Goal: Information Seeking & Learning: Learn about a topic

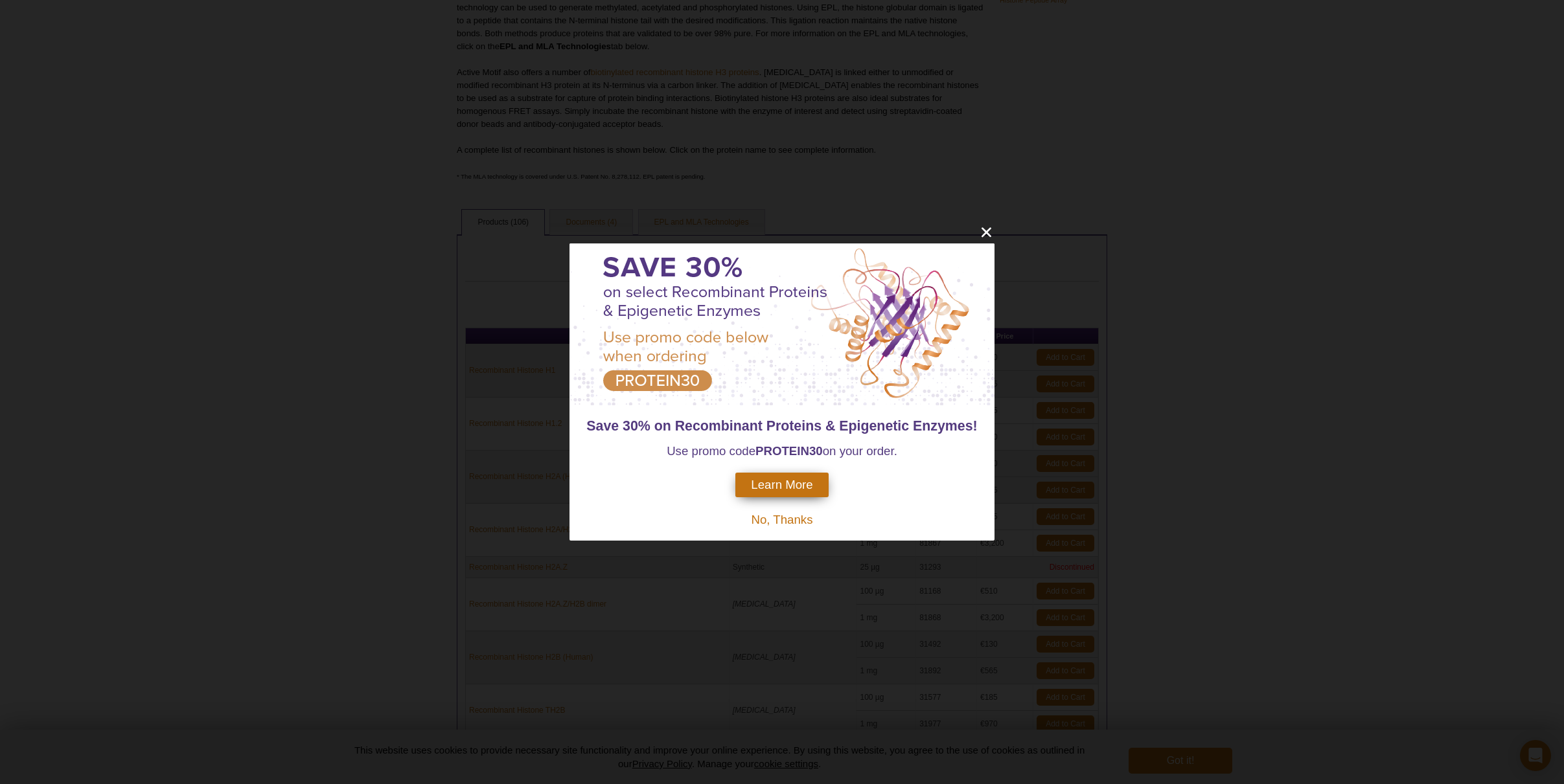
scroll to position [269, 0]
click at [801, 521] on span "No, Thanks" at bounding box center [782, 520] width 62 height 14
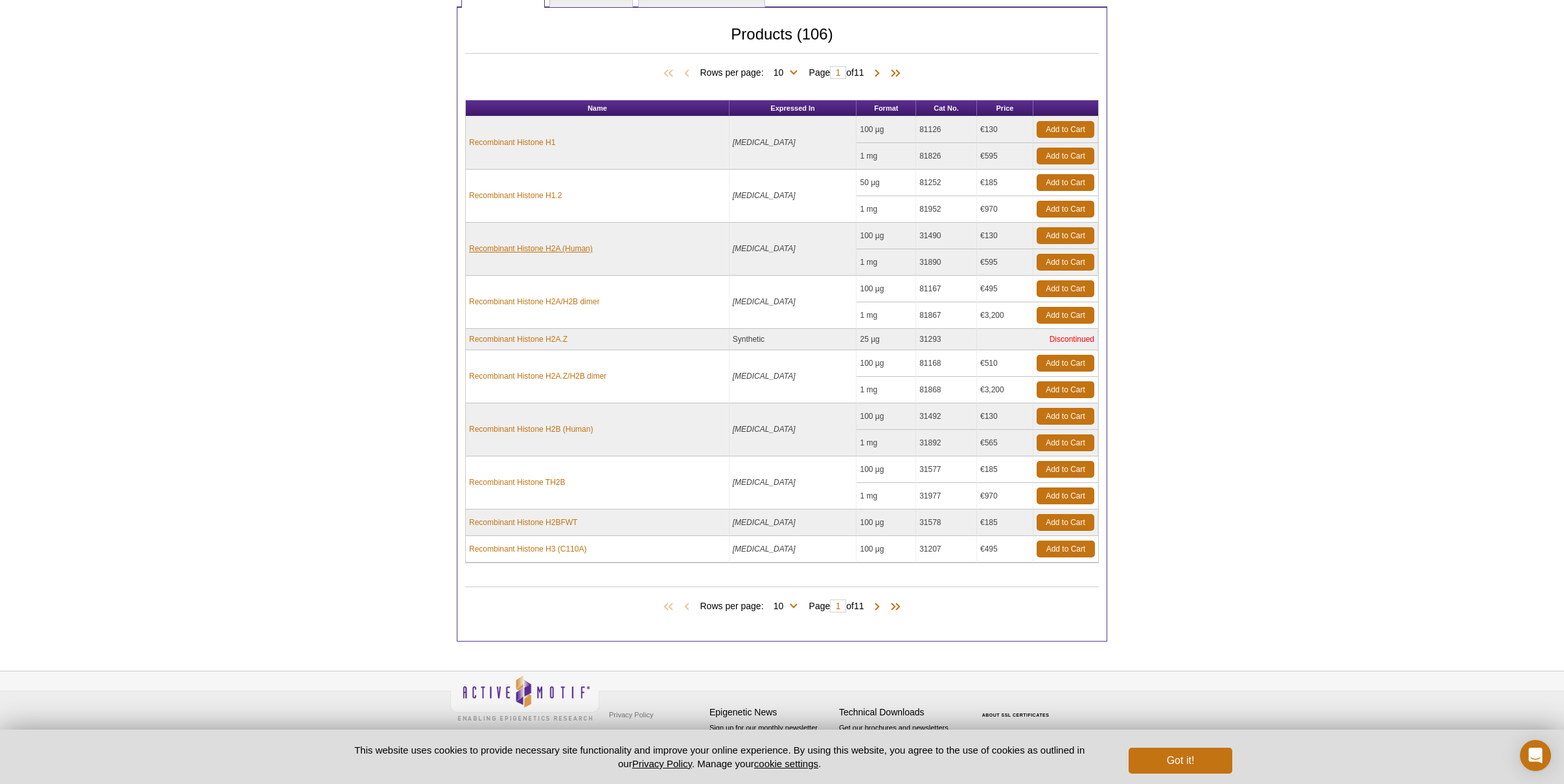
scroll to position [484, 0]
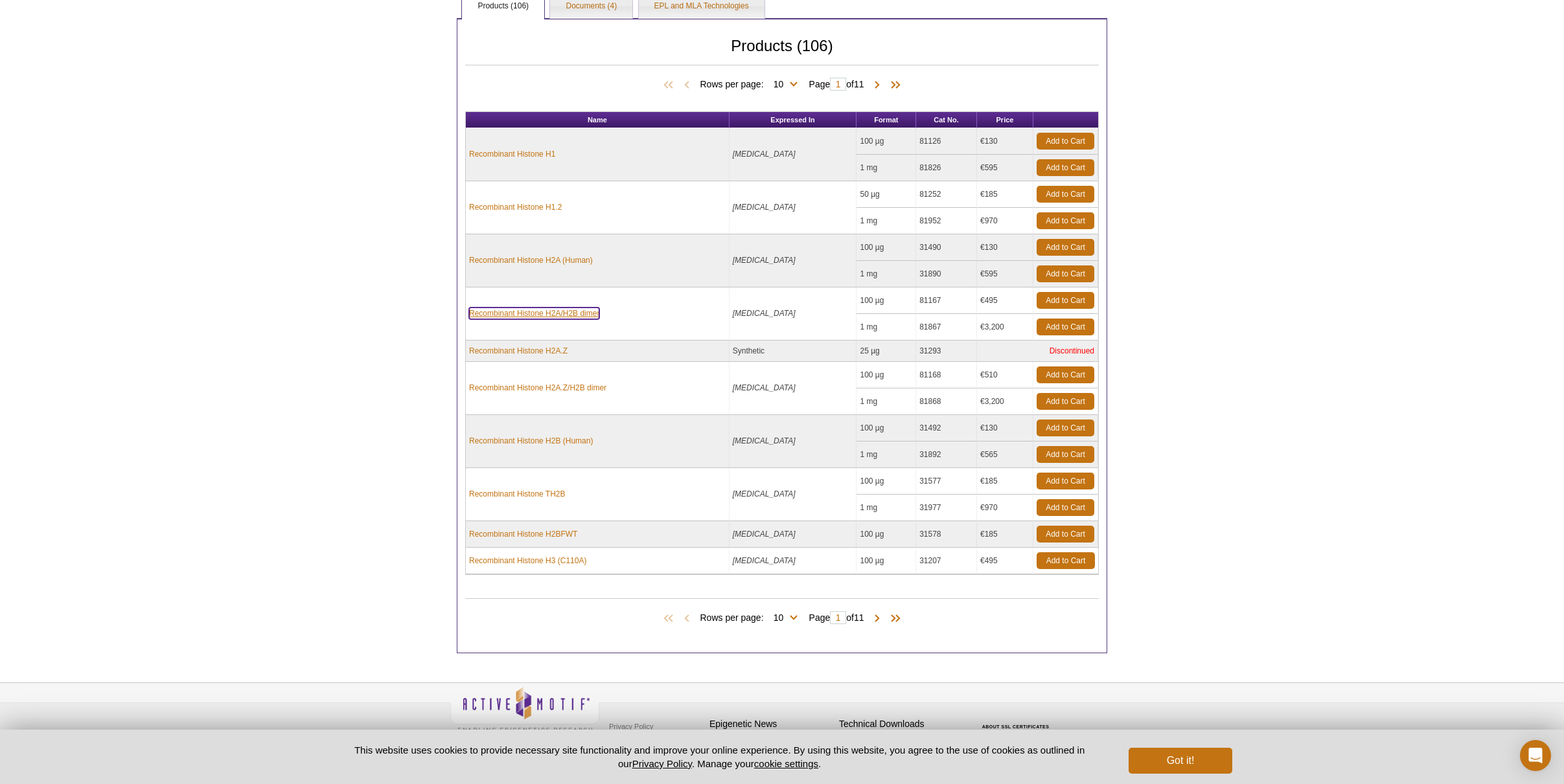
click at [544, 313] on link "Recombinant Histone H2A/H2B dimer" at bounding box center [534, 313] width 130 height 12
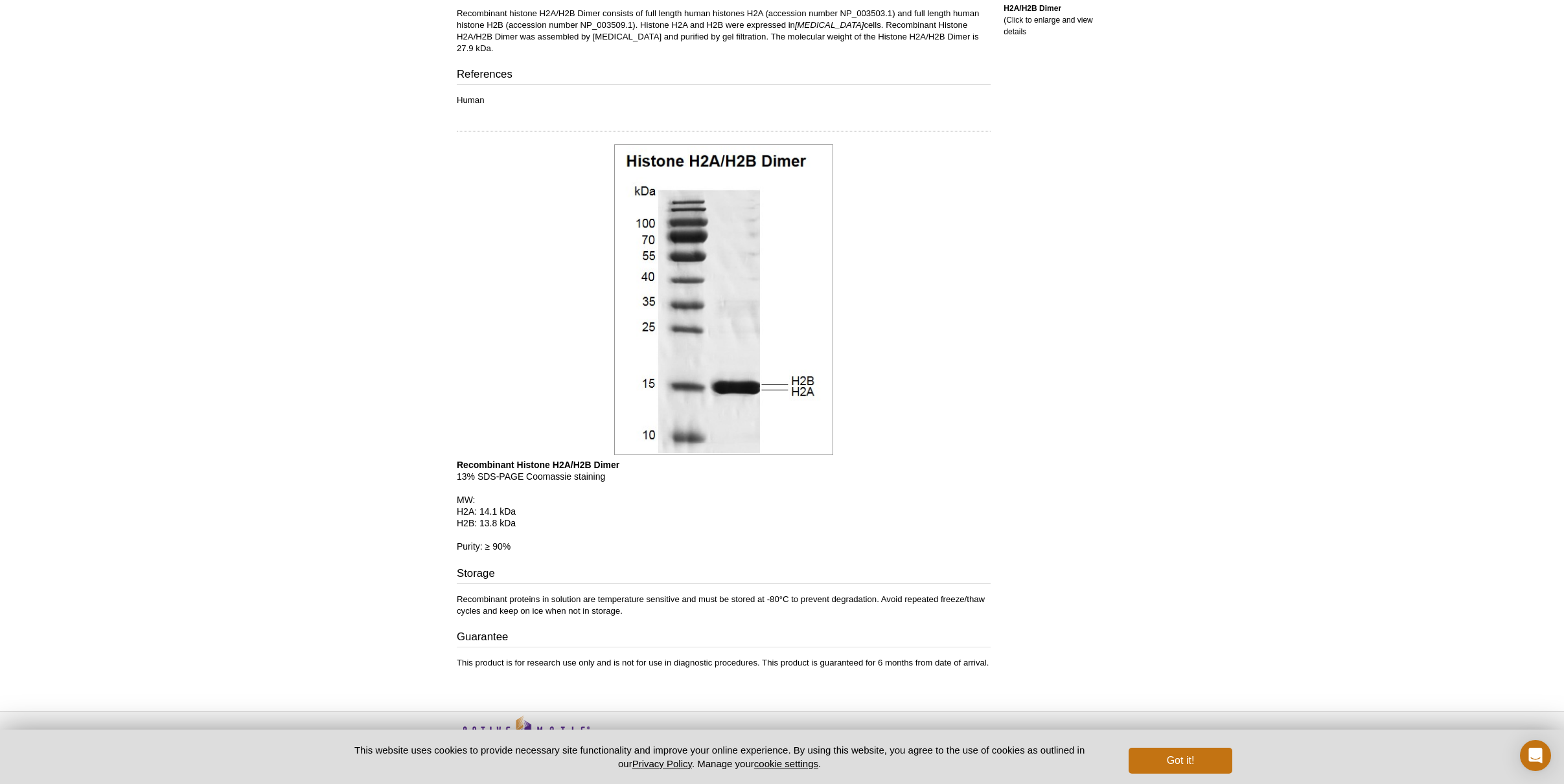
scroll to position [459, 0]
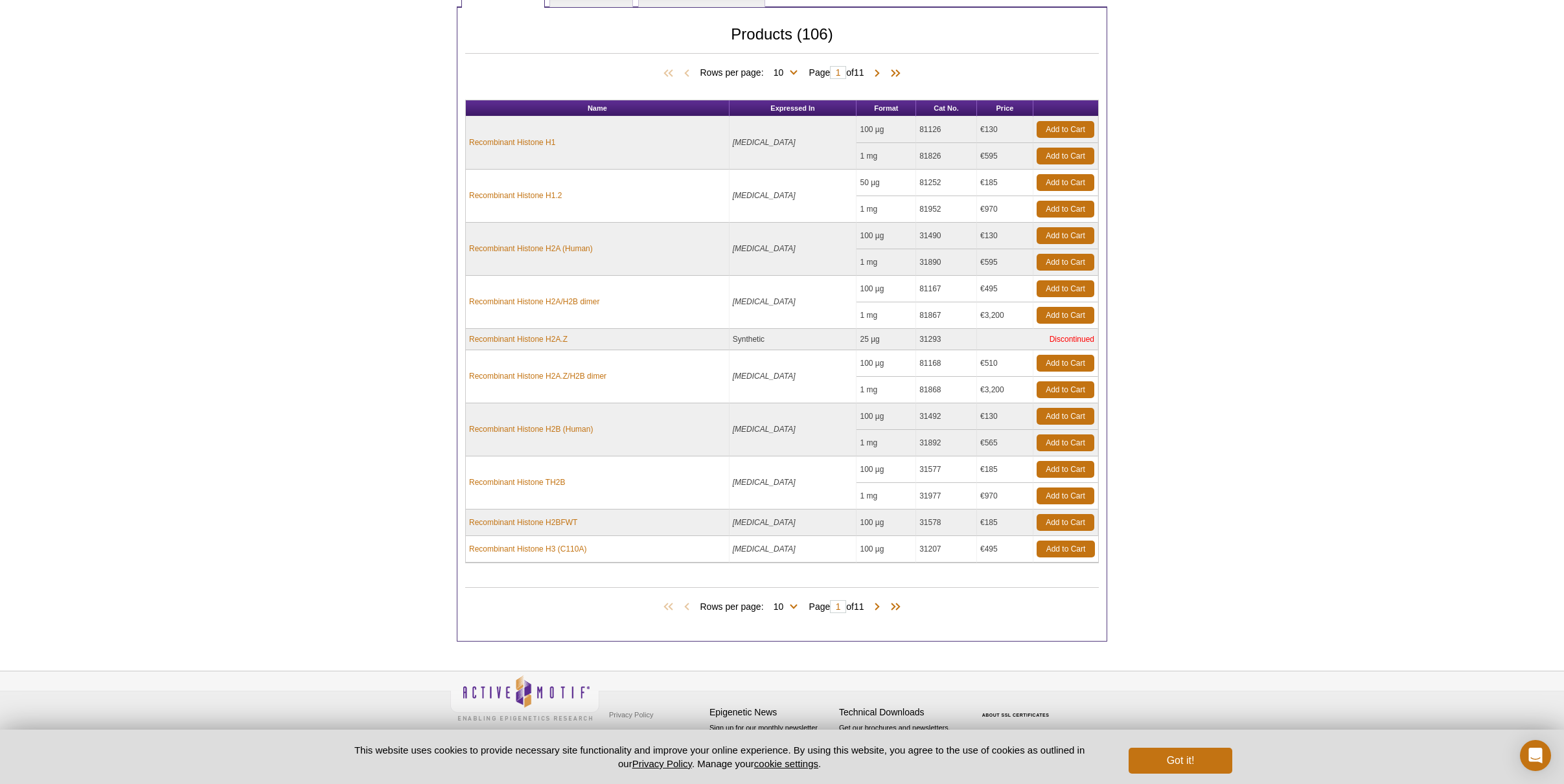
scroll to position [496, 0]
click at [881, 606] on span at bounding box center [877, 607] width 13 height 13
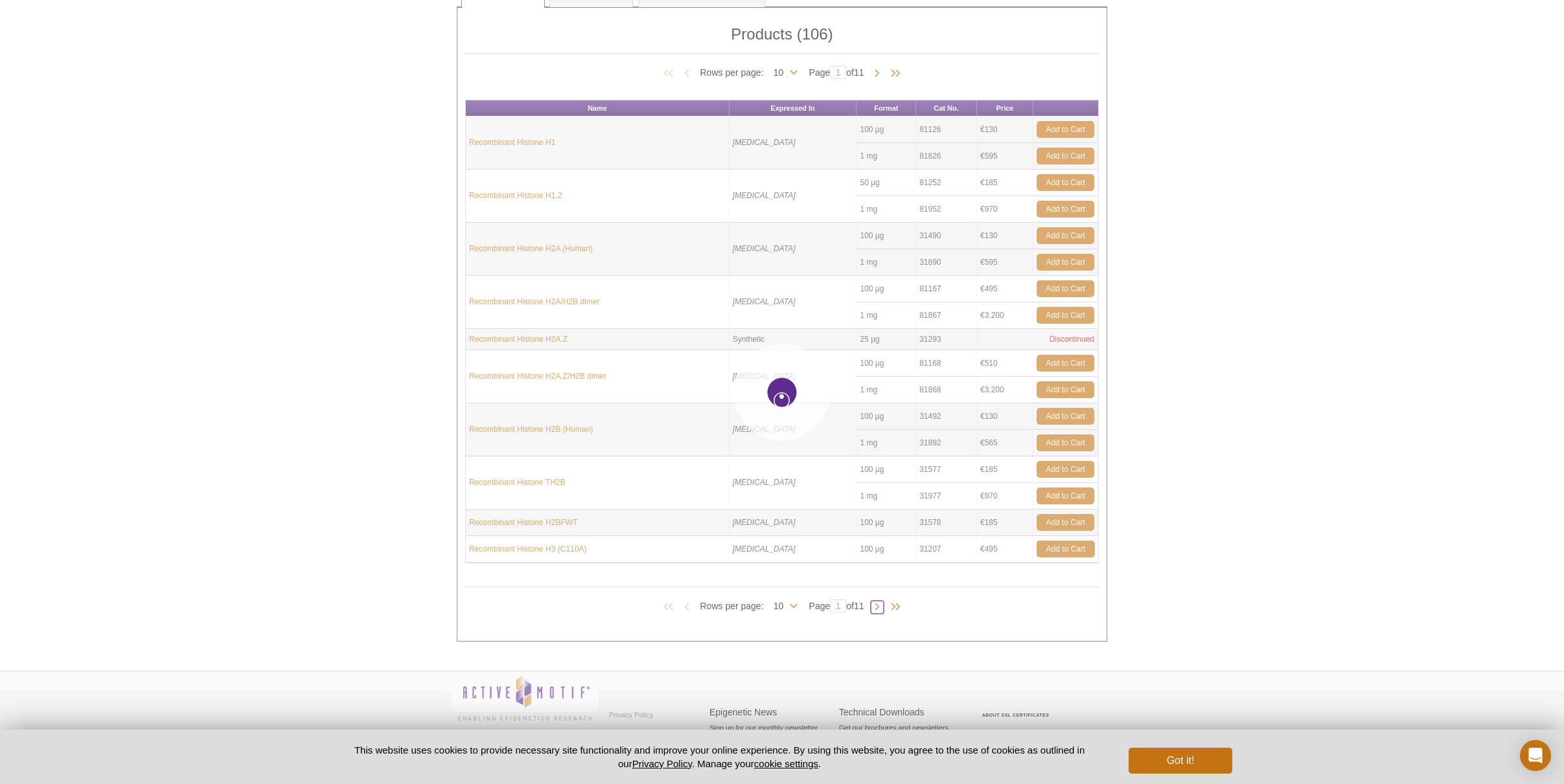
type input "2"
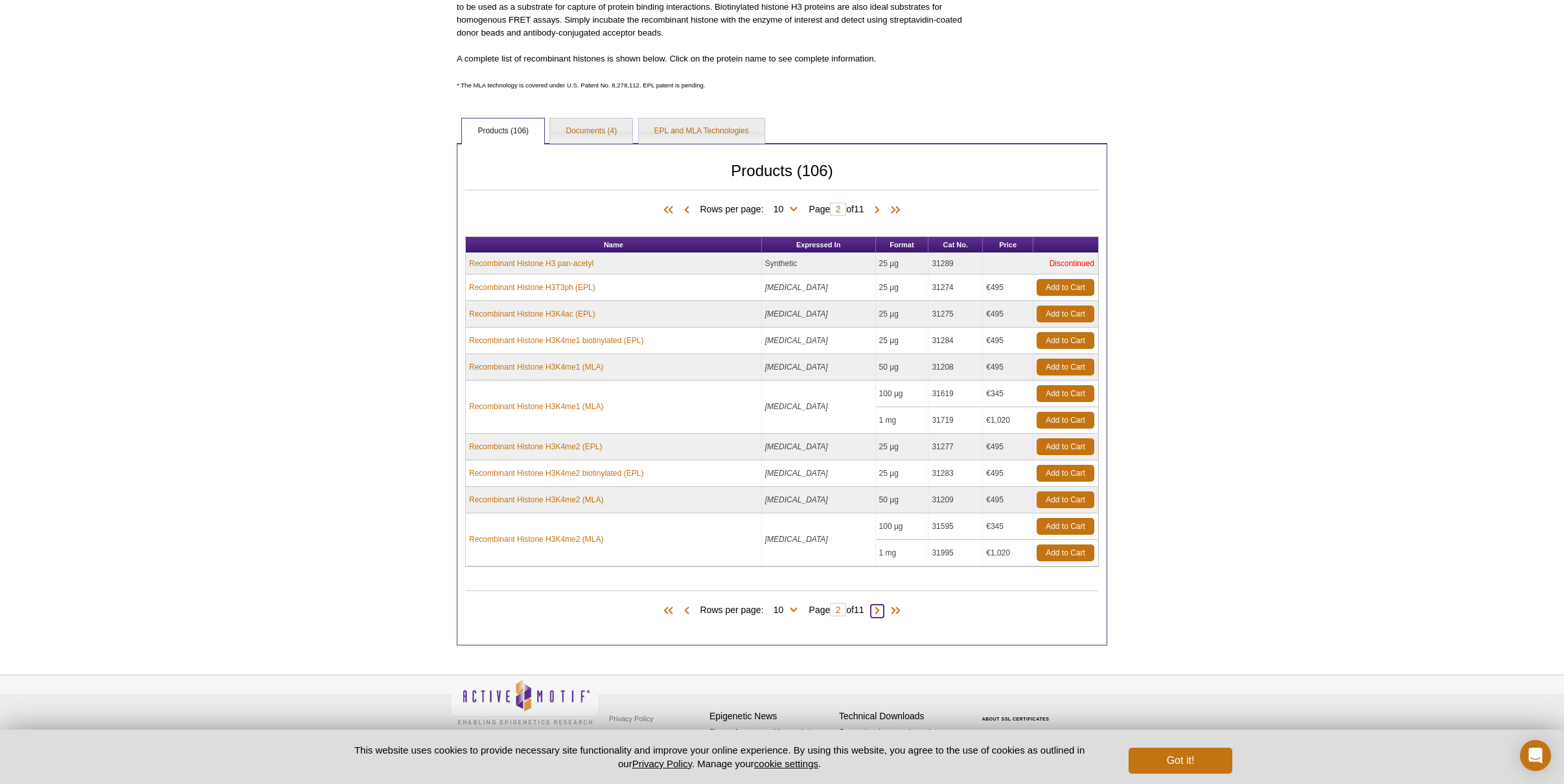
scroll to position [360, 0]
click at [881, 611] on span at bounding box center [877, 611] width 13 height 13
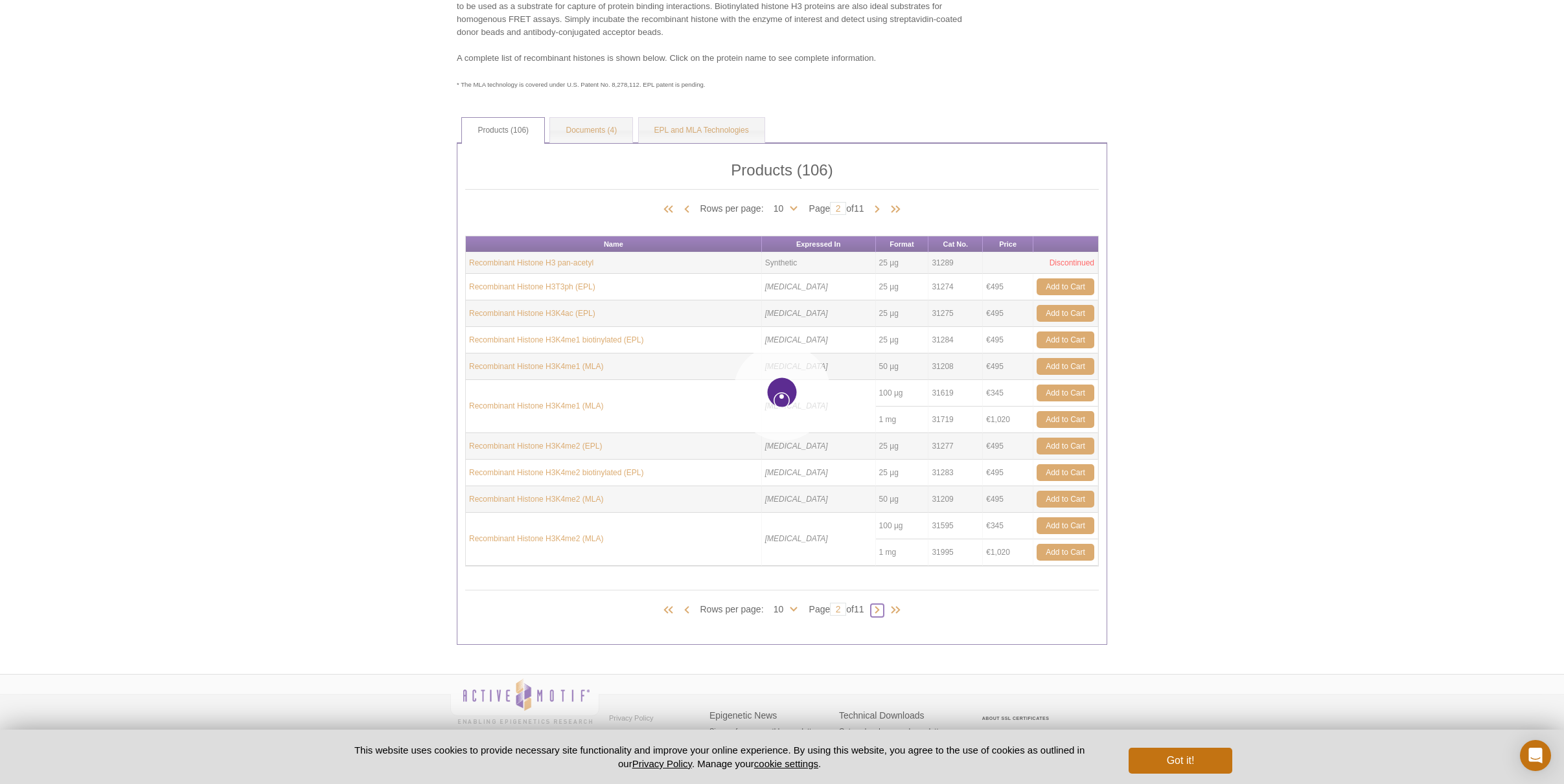
type input "3"
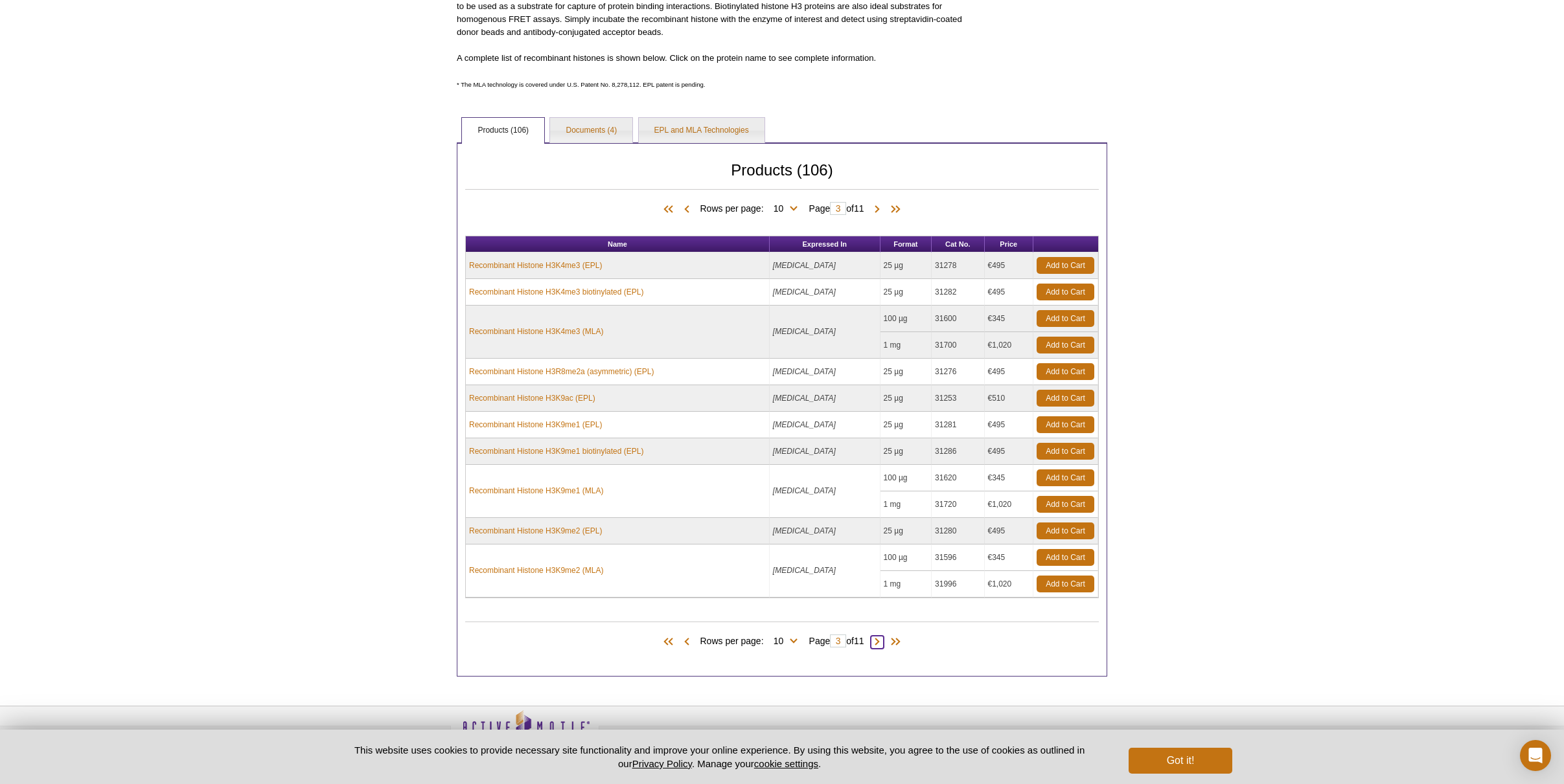
click at [882, 642] on span at bounding box center [877, 642] width 13 height 13
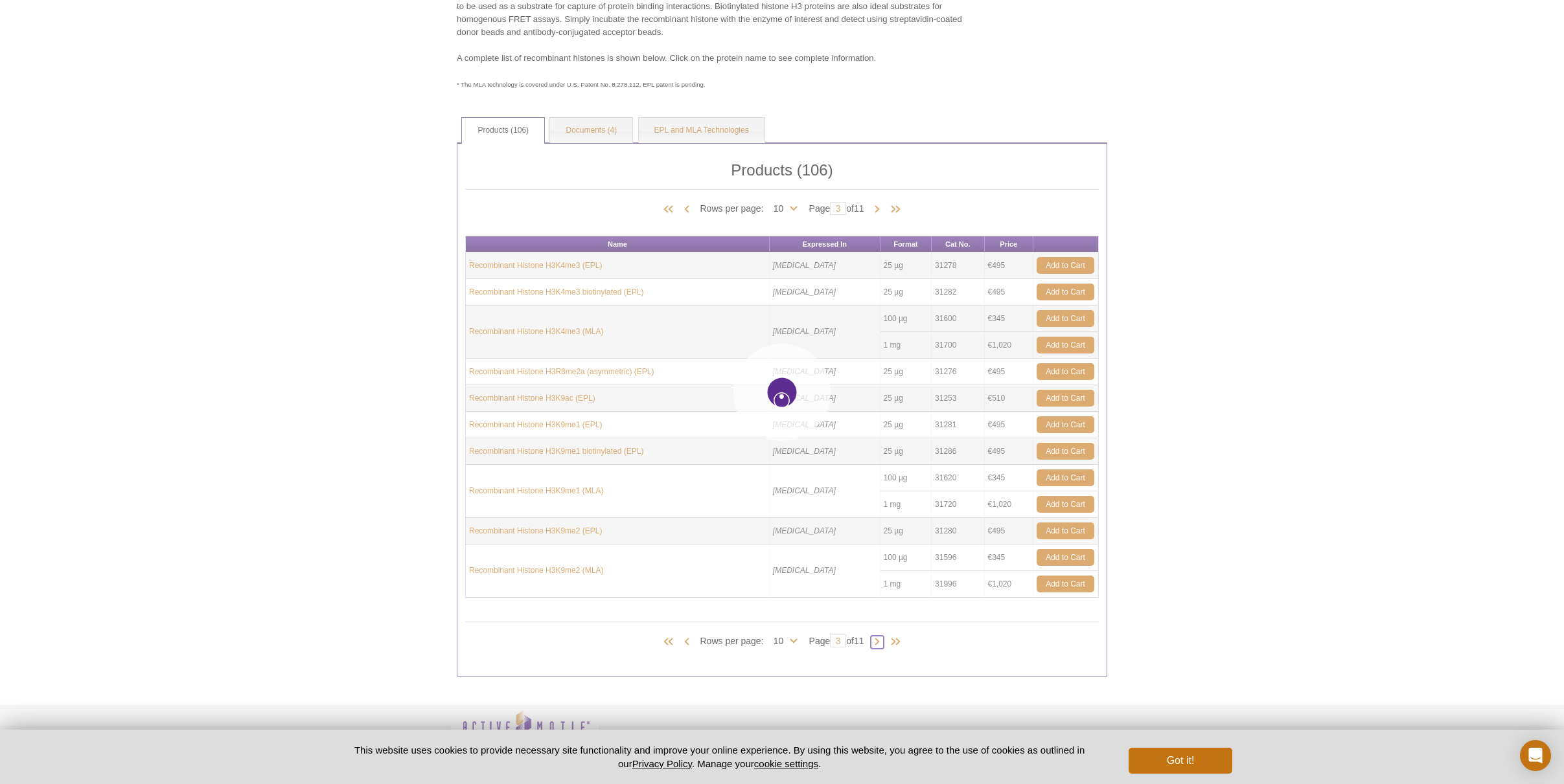
type input "4"
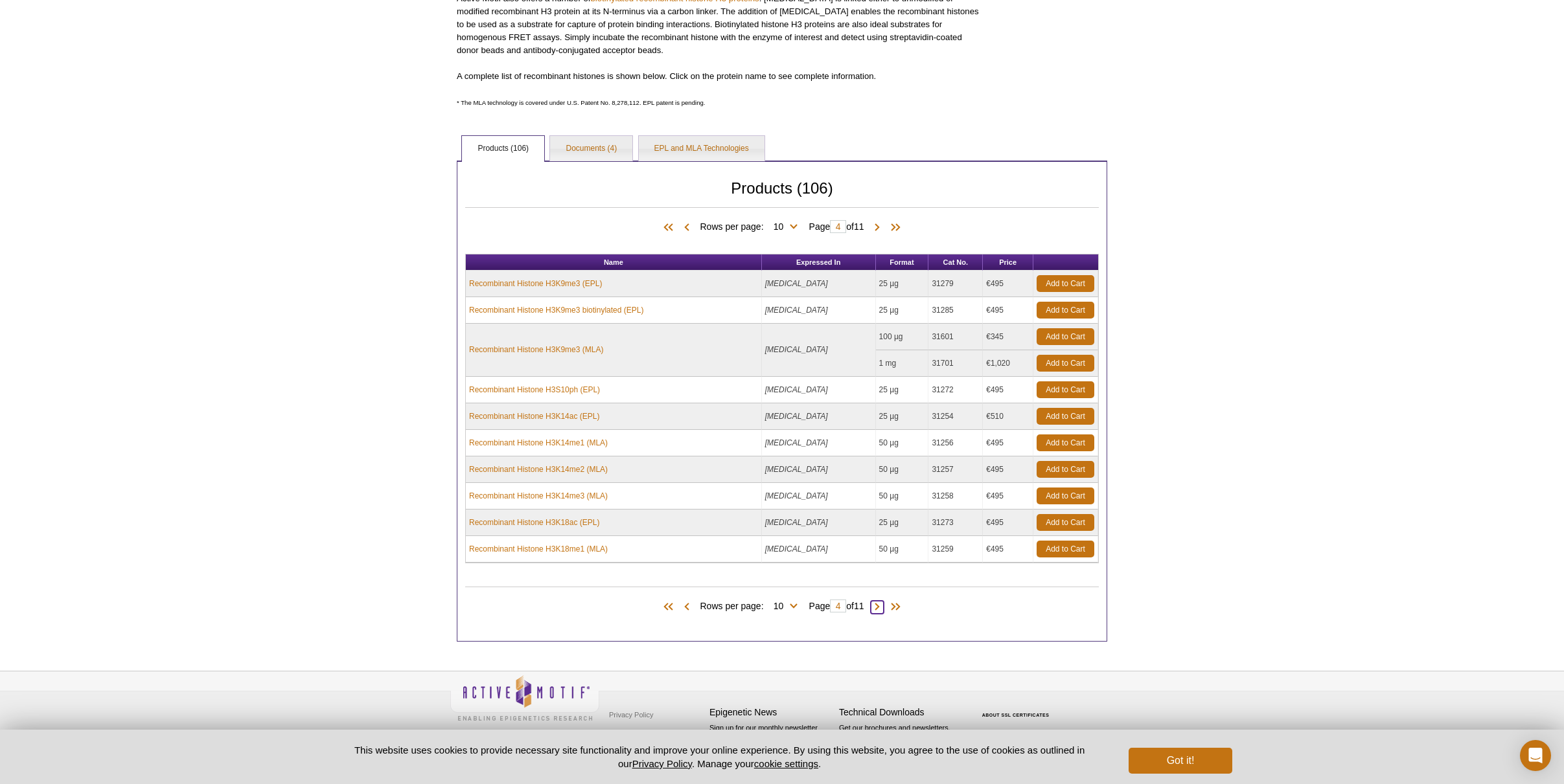
click at [882, 607] on span at bounding box center [877, 607] width 13 height 13
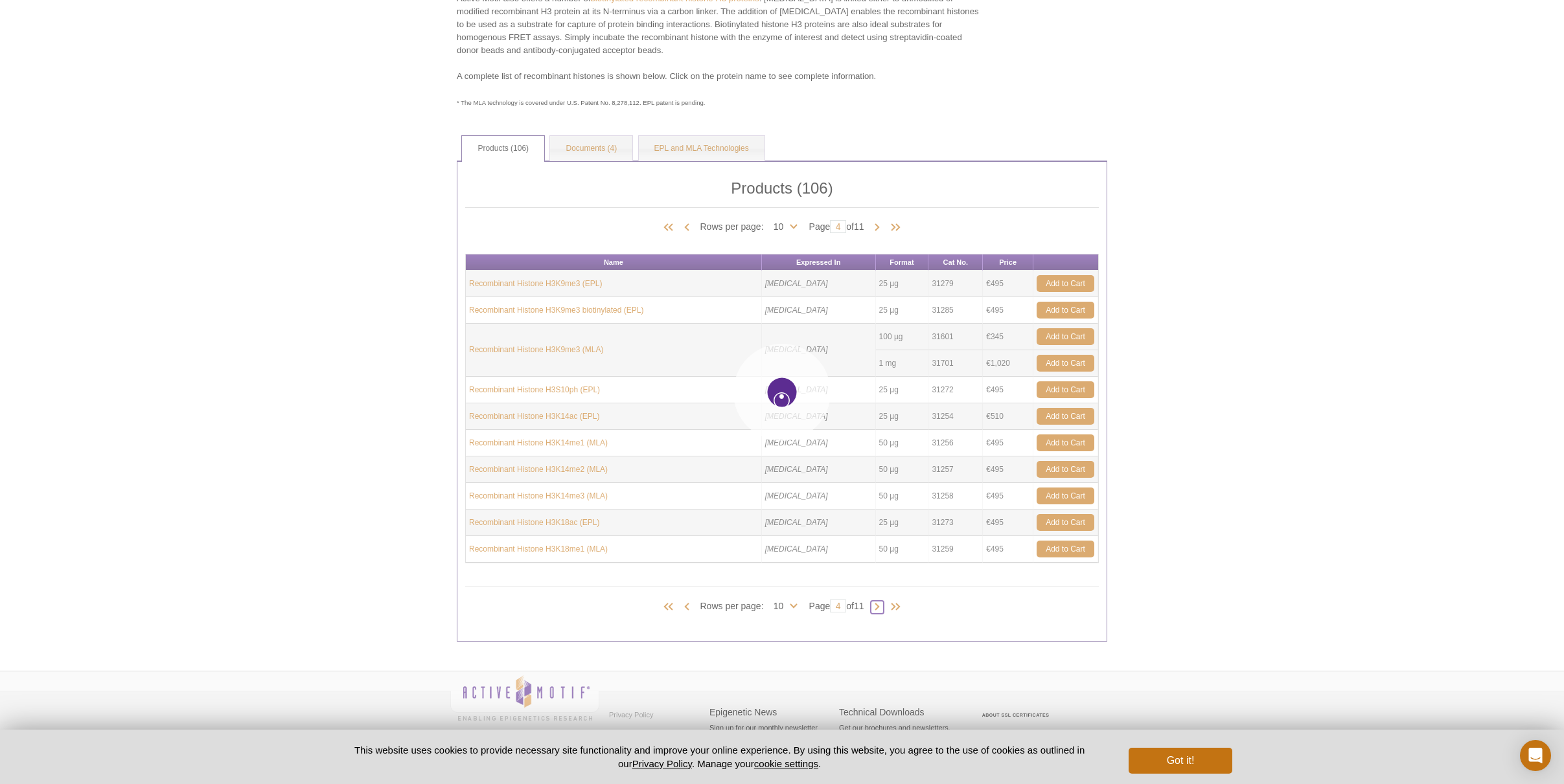
type input "5"
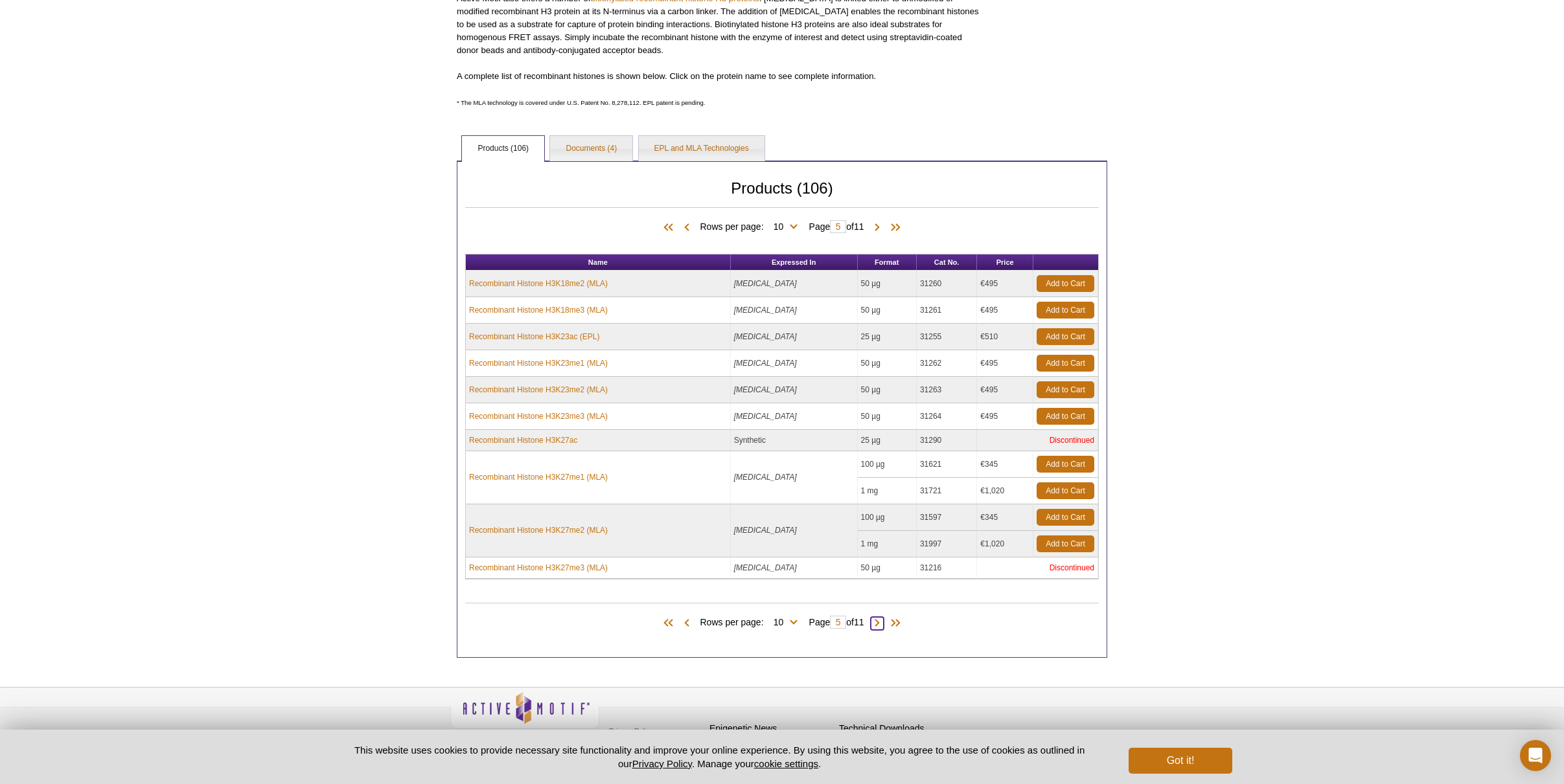
click at [884, 620] on span at bounding box center [877, 624] width 13 height 13
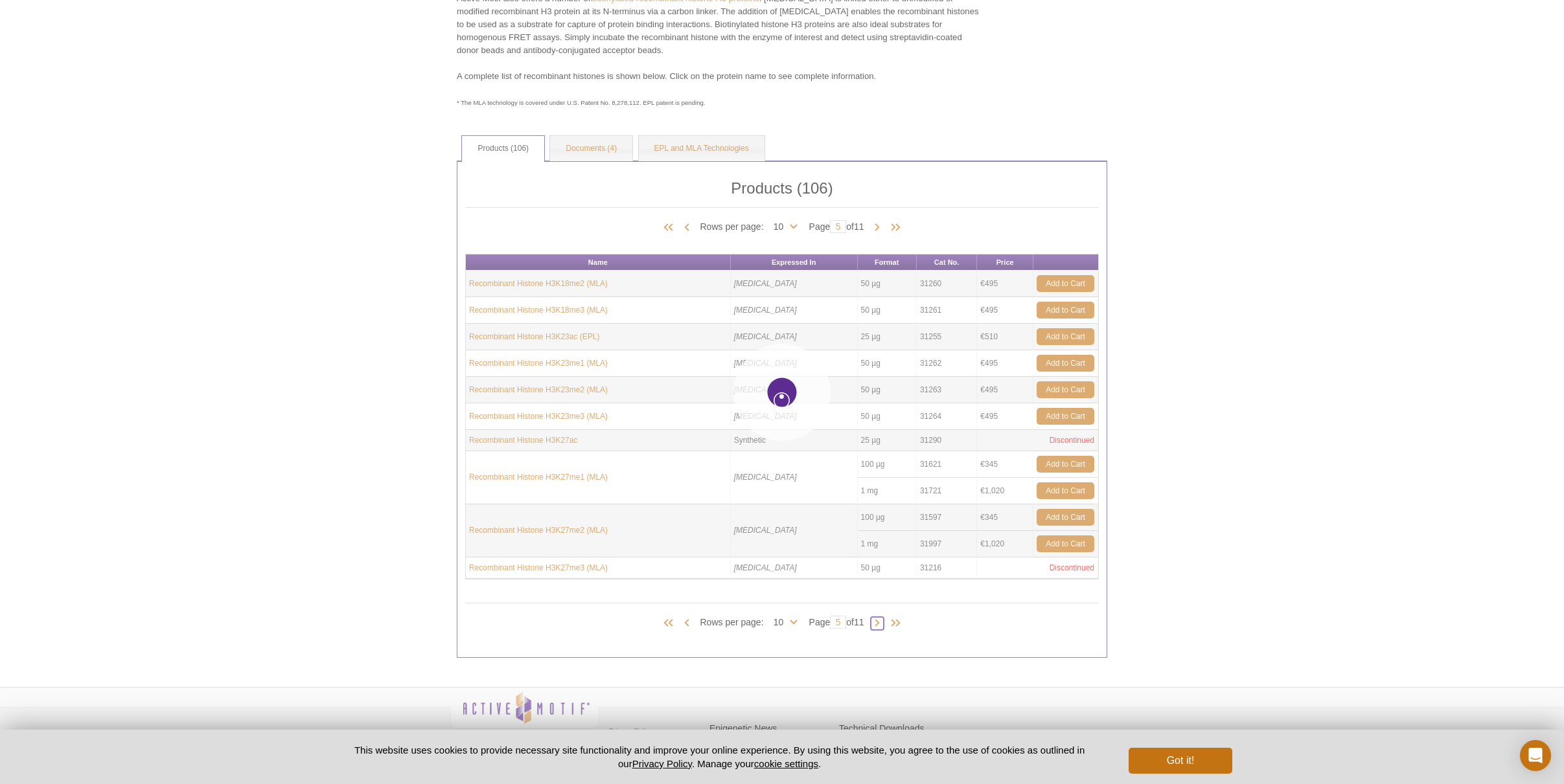
type input "6"
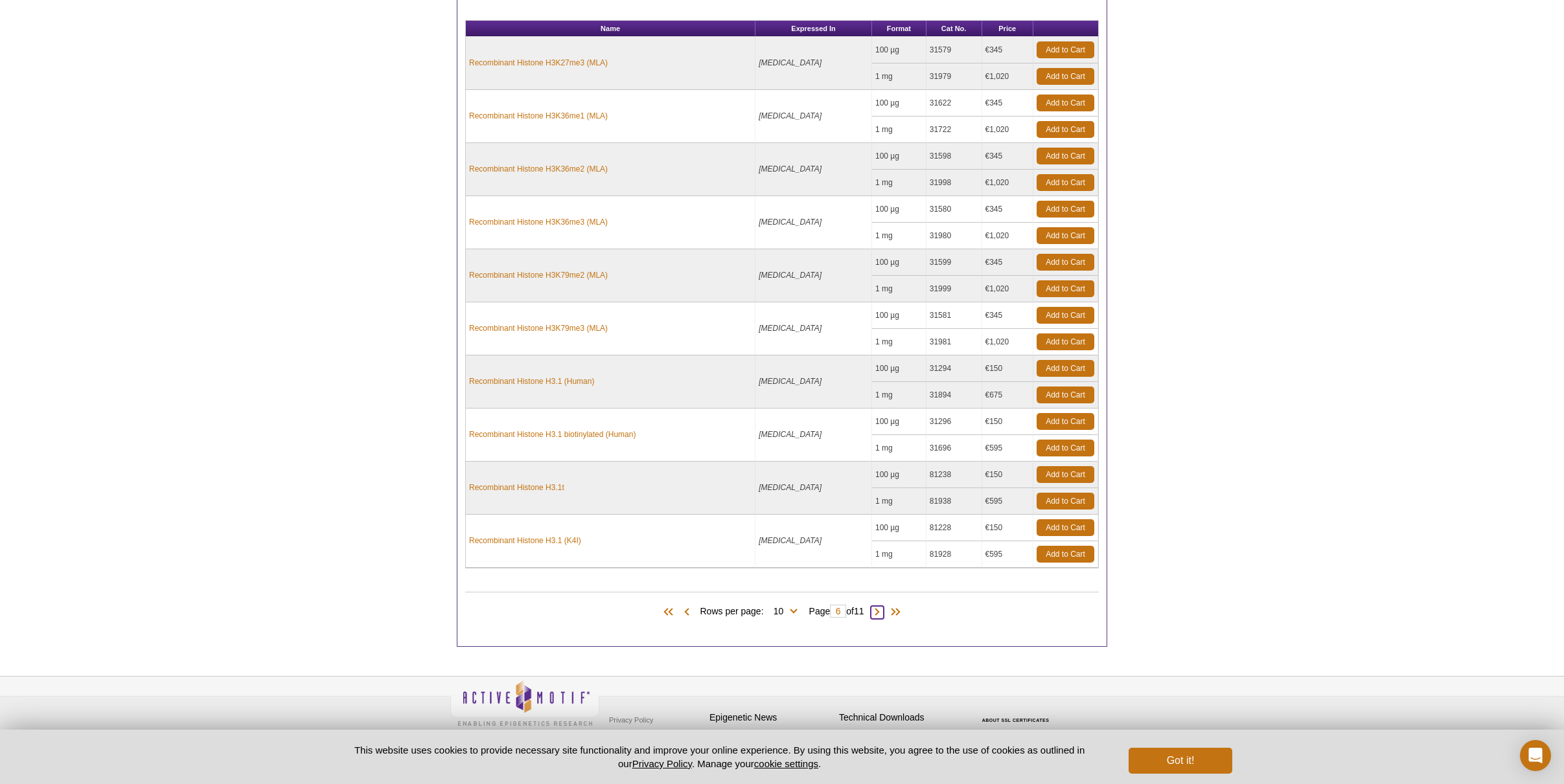
scroll to position [575, 0]
click at [880, 614] on span at bounding box center [877, 613] width 13 height 13
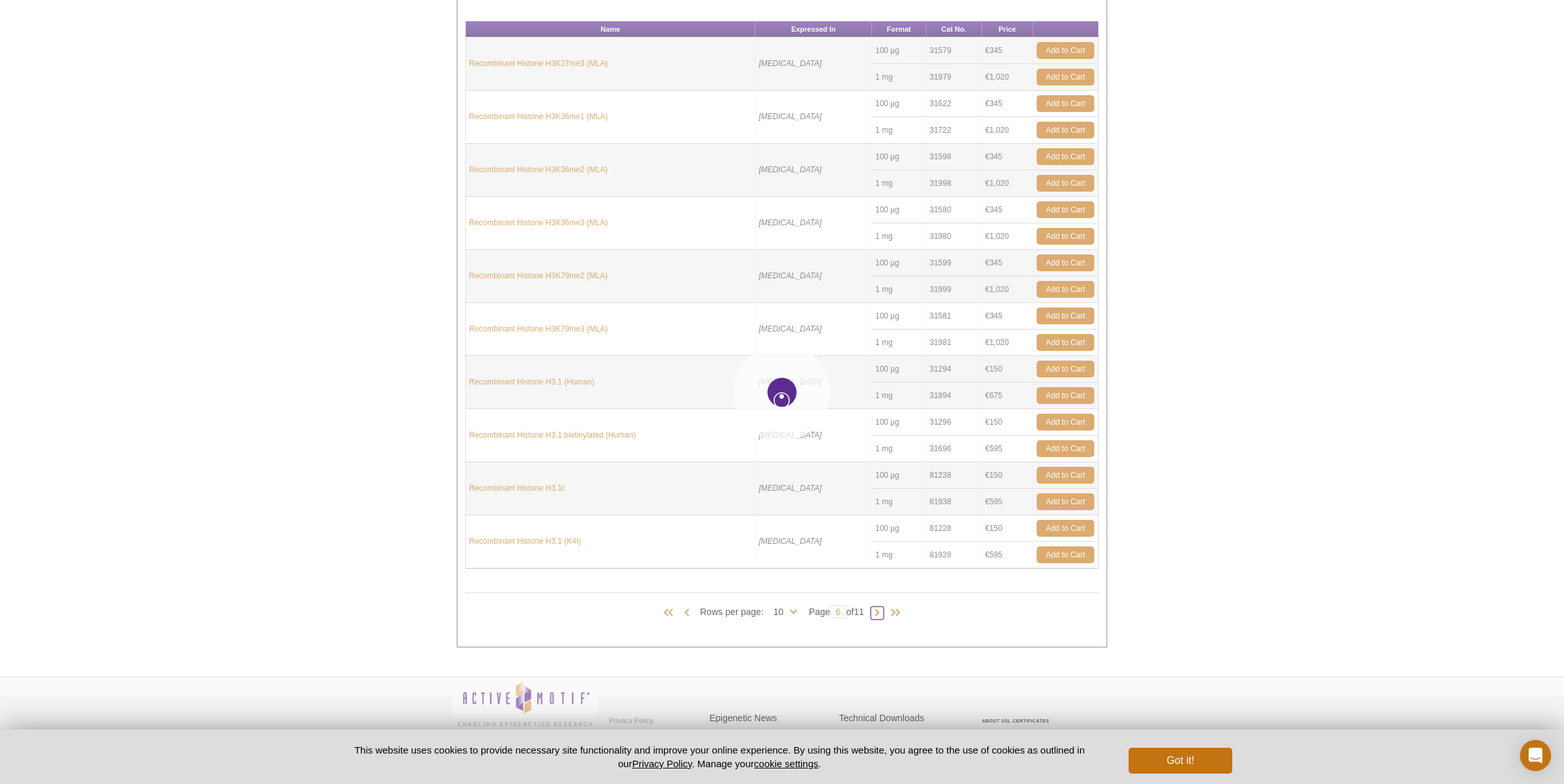
type input "7"
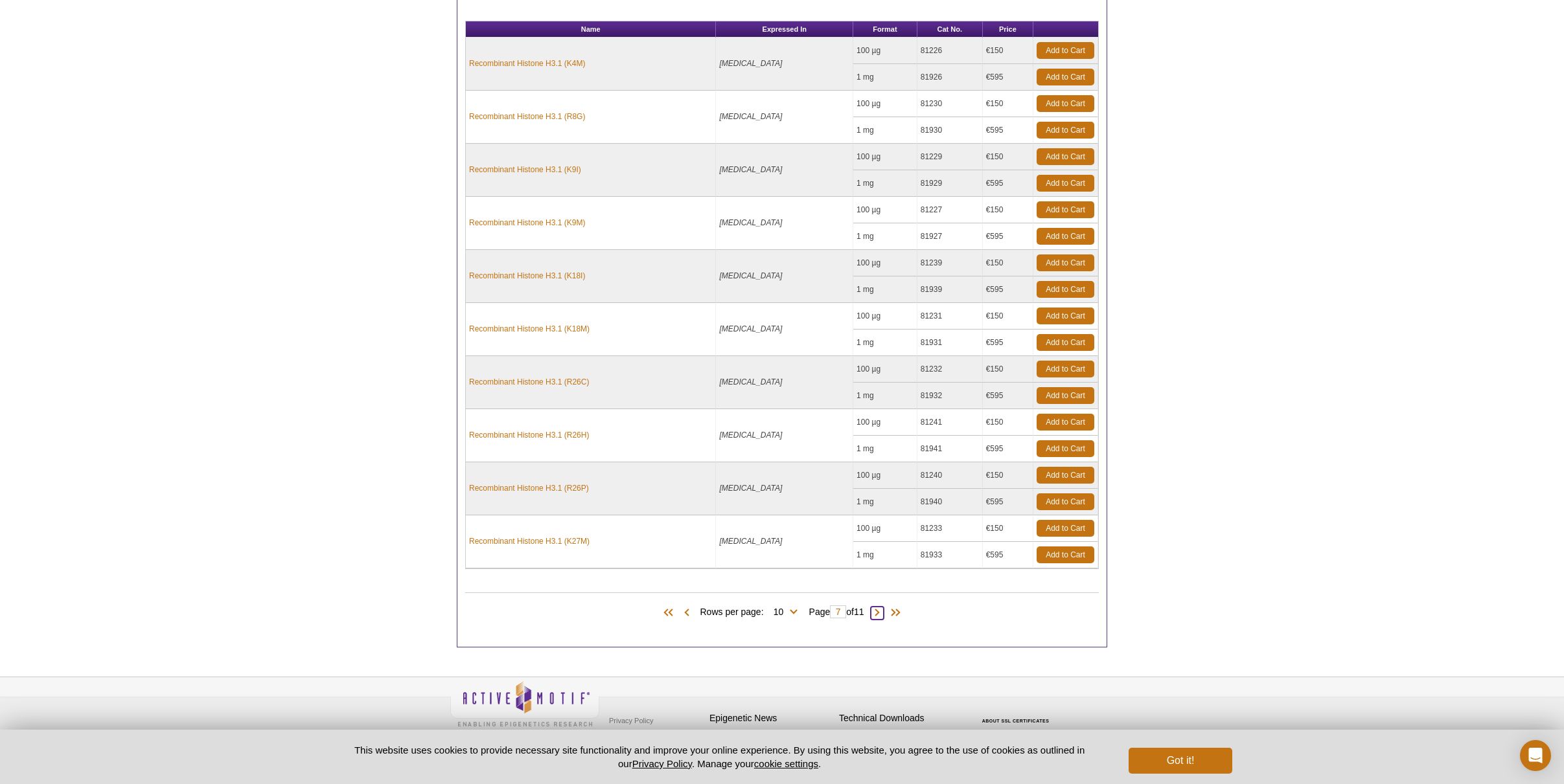
click at [879, 611] on span at bounding box center [877, 613] width 13 height 13
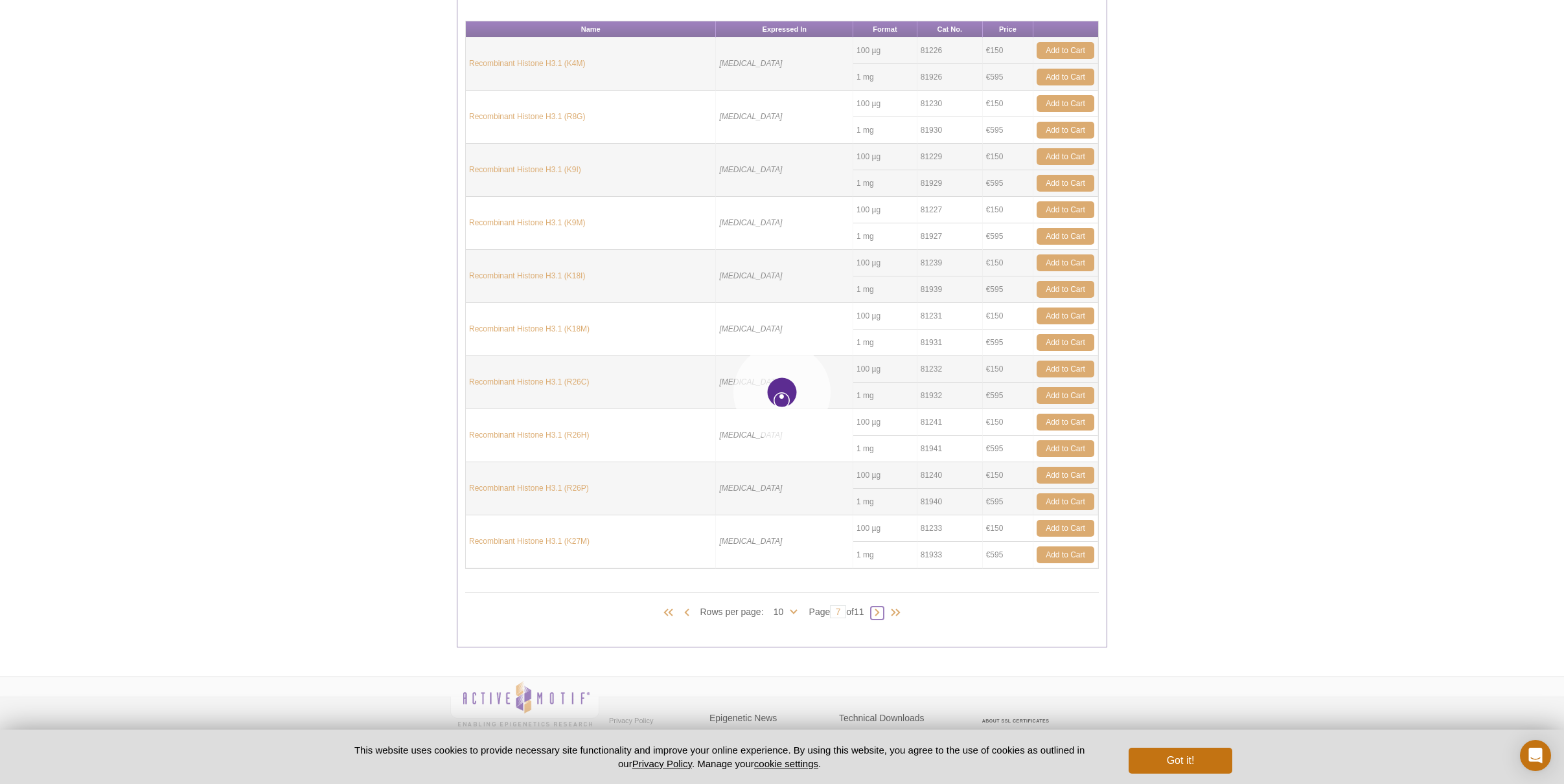
type input "8"
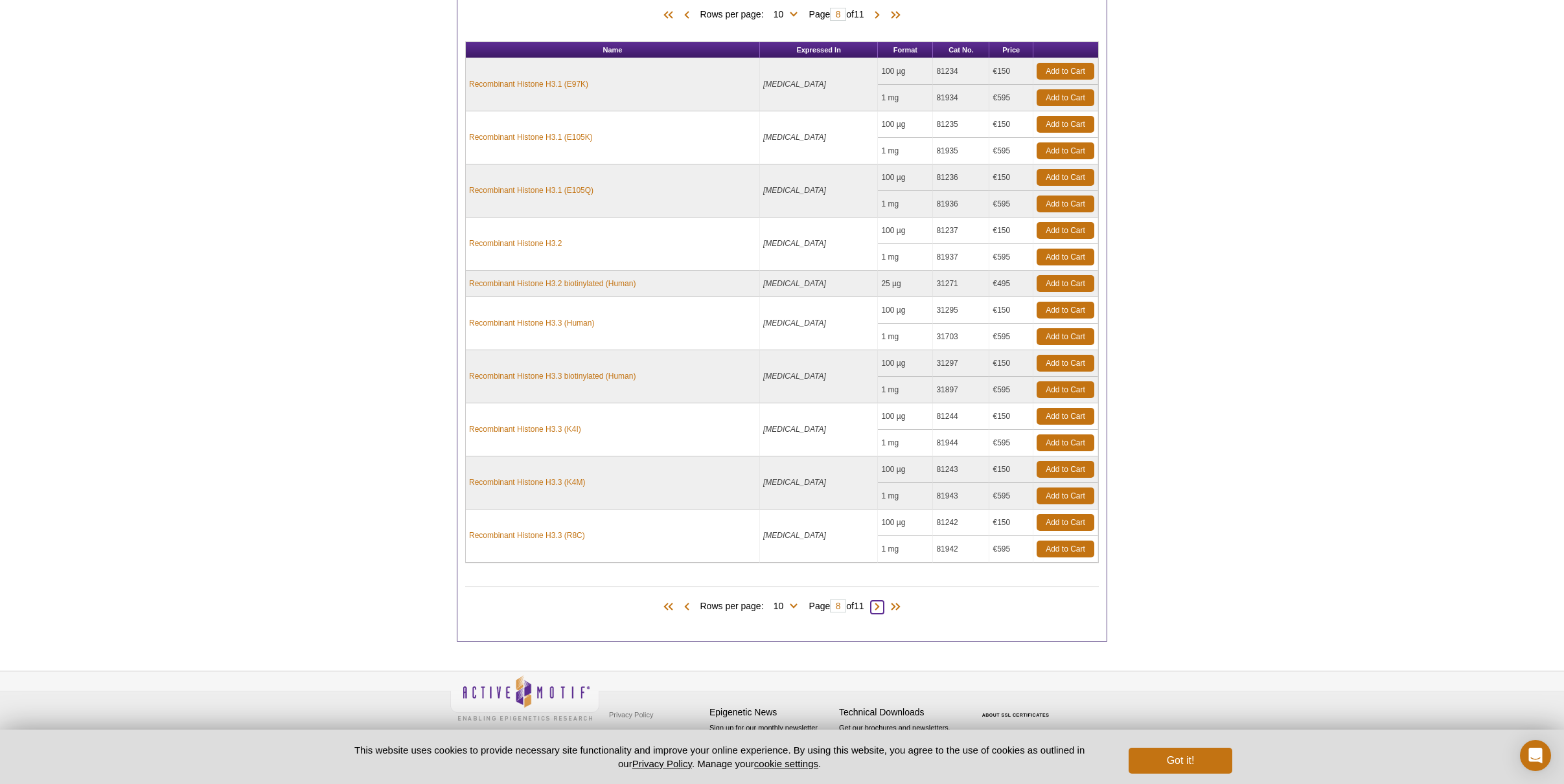
click at [882, 605] on span at bounding box center [877, 607] width 13 height 13
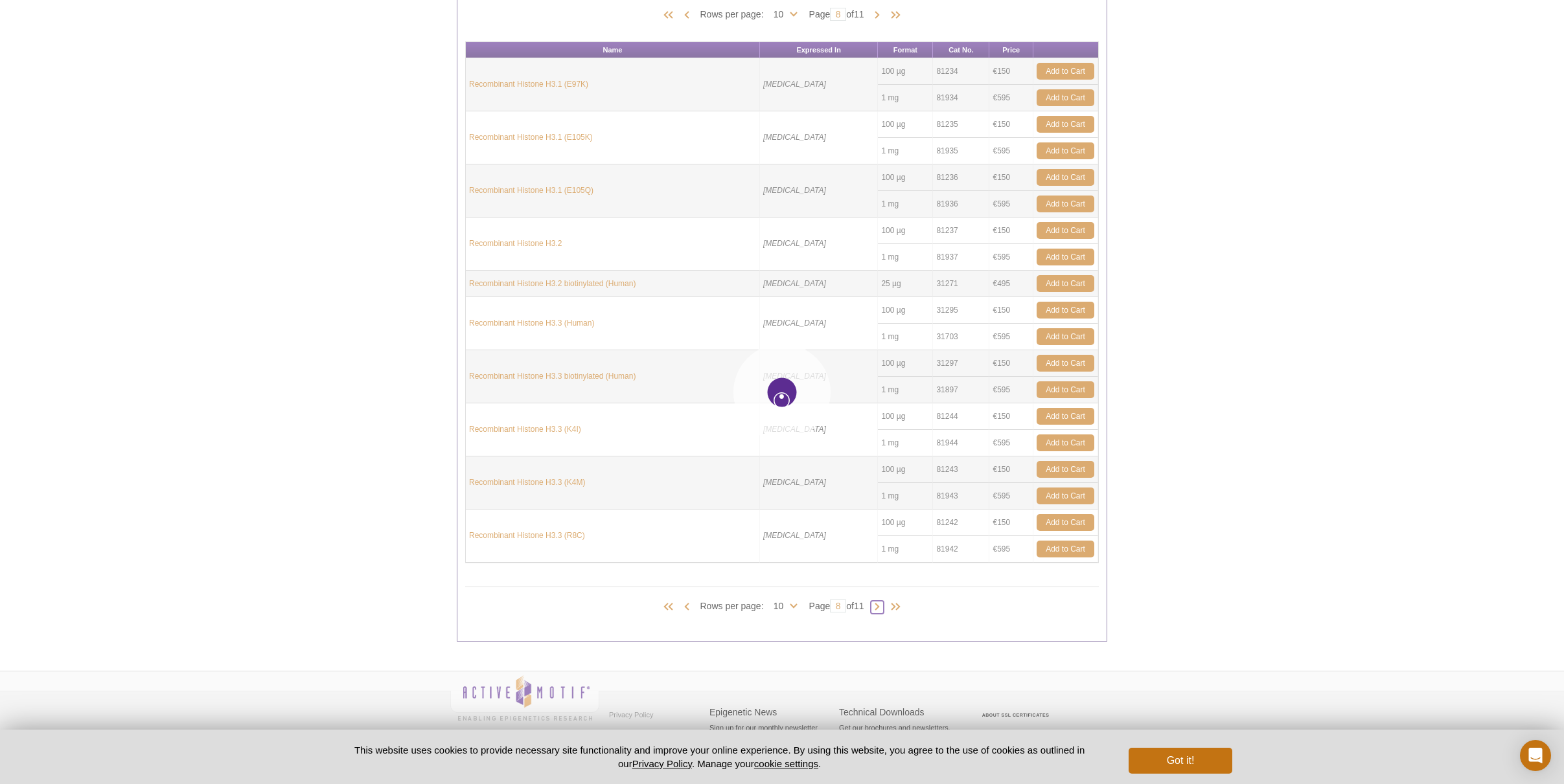
type input "9"
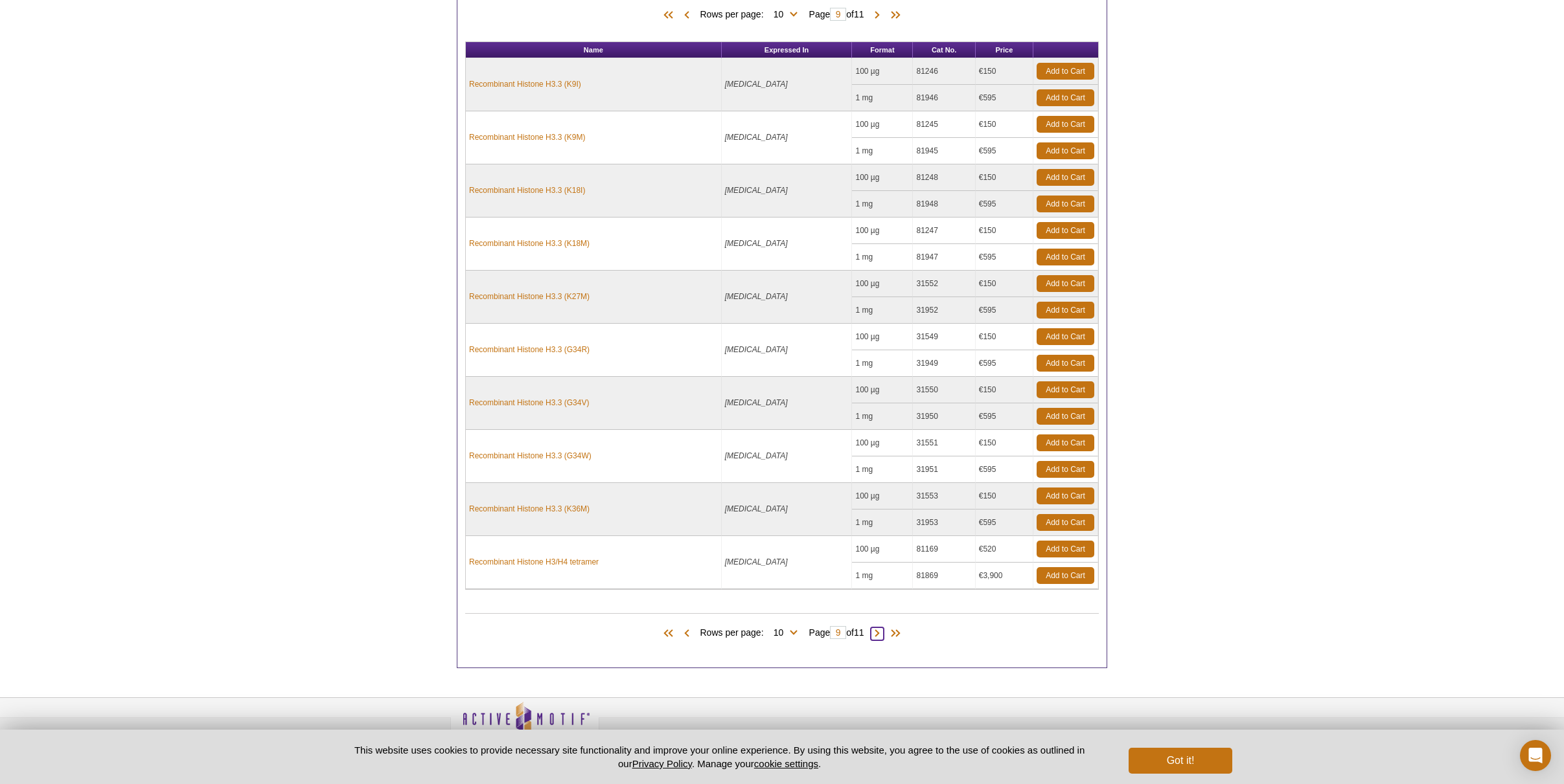
click at [882, 633] on span at bounding box center [877, 634] width 13 height 13
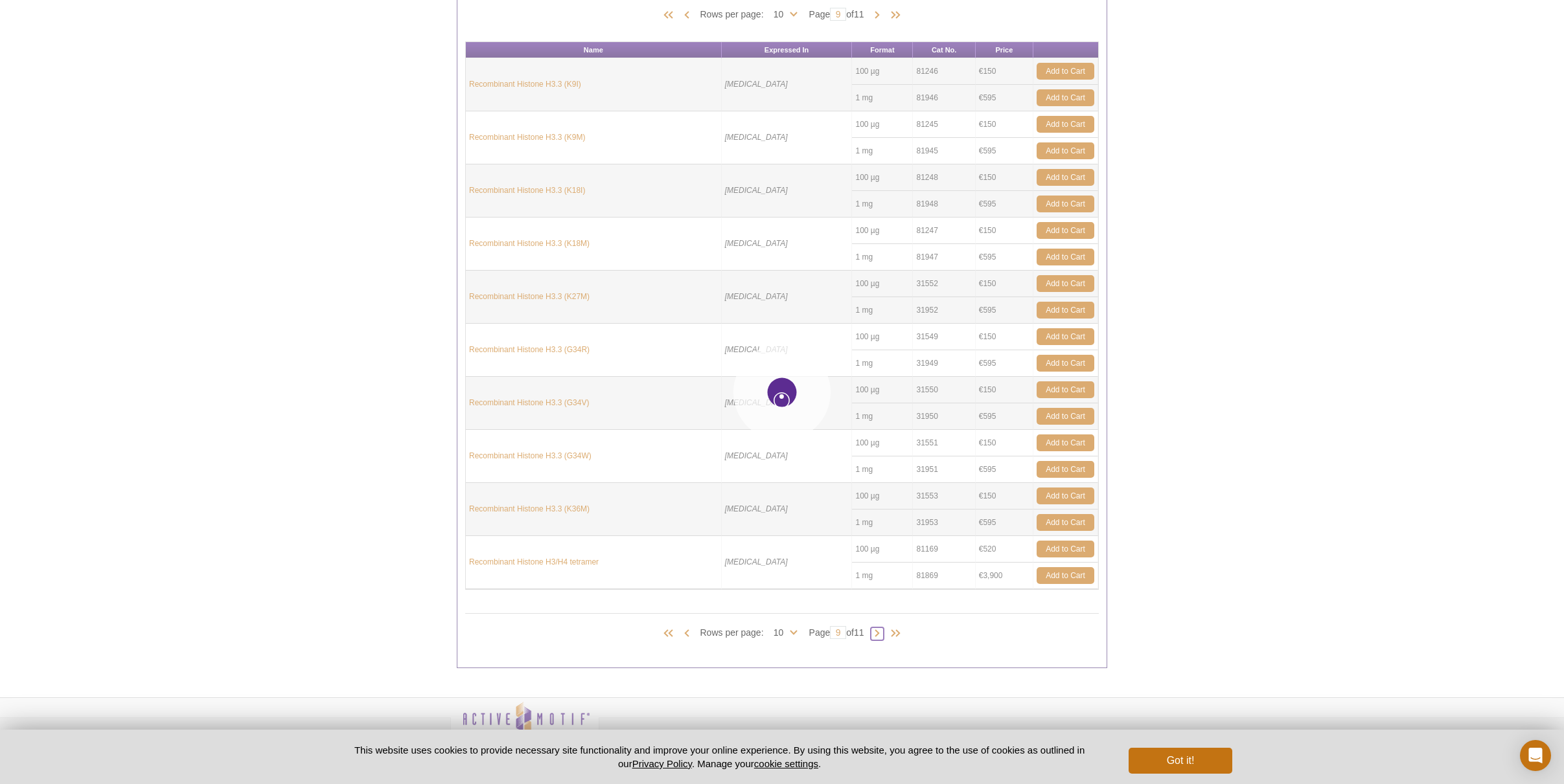
type input "10"
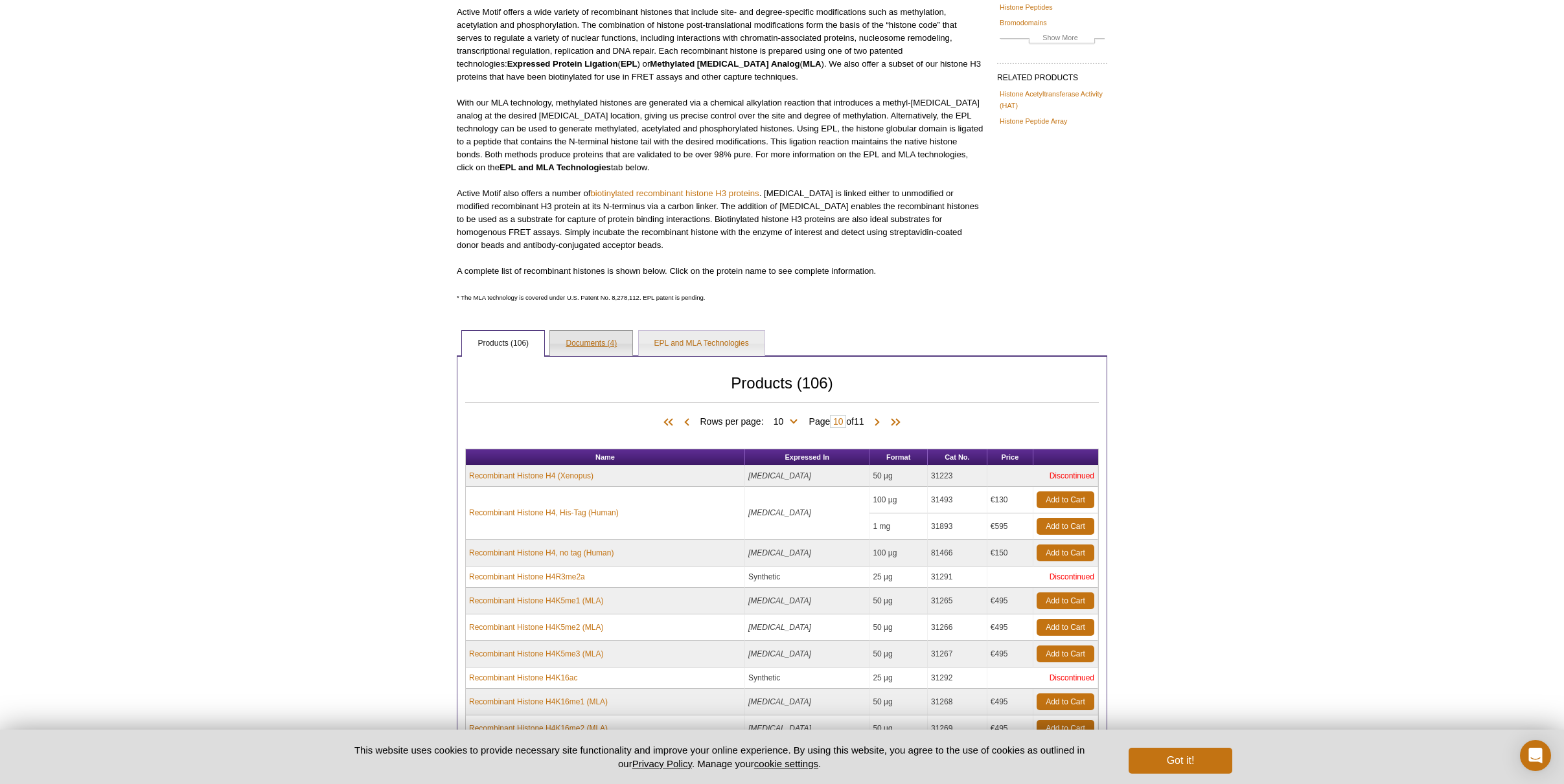
scroll to position [0, 0]
